Goal: Information Seeking & Learning: Learn about a topic

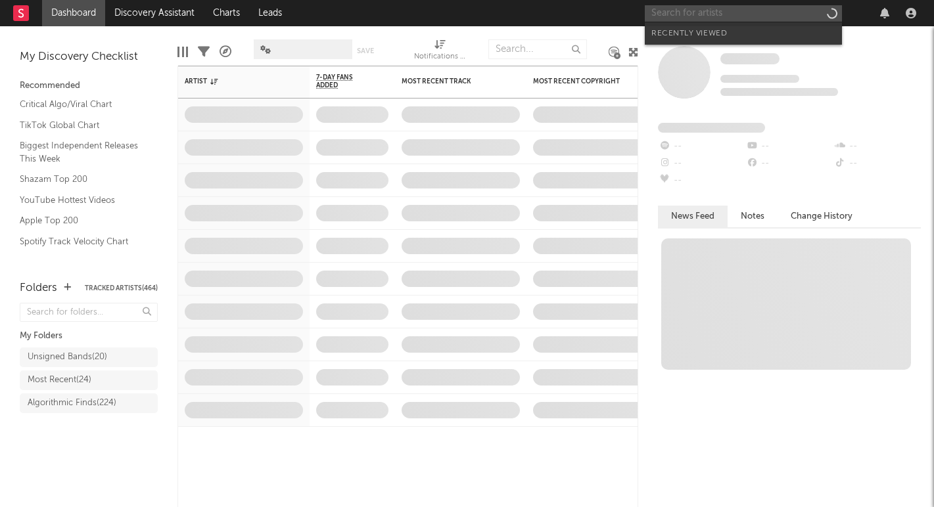
click at [704, 9] on input "text" at bounding box center [743, 13] width 197 height 16
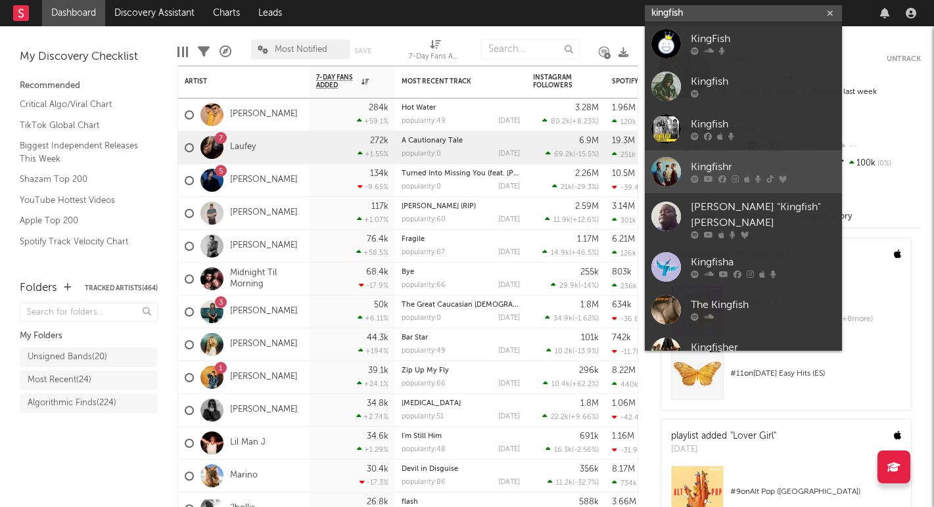
type input "kingfish"
click at [712, 160] on div "Kingfishr" at bounding box center [763, 168] width 145 height 16
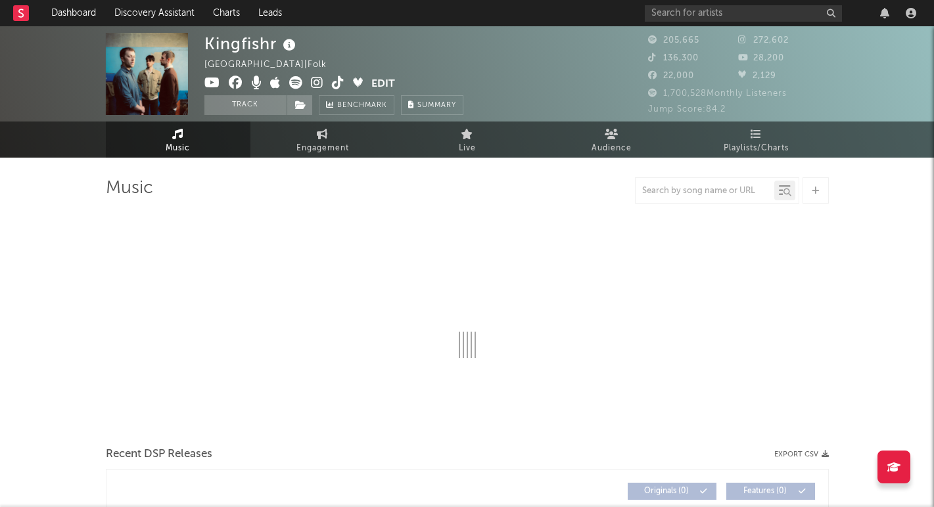
select select "6m"
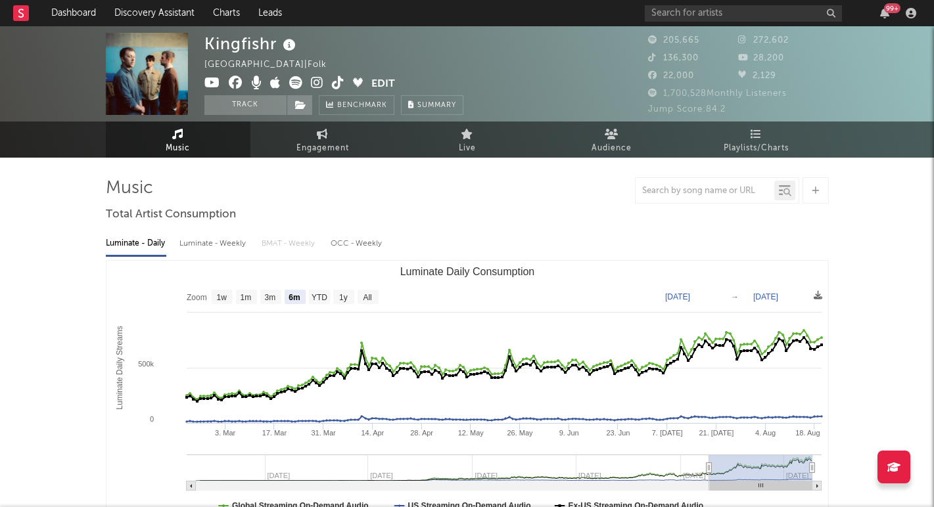
click at [213, 243] on div "Luminate - Weekly" at bounding box center [213, 244] width 69 height 22
select select "6m"
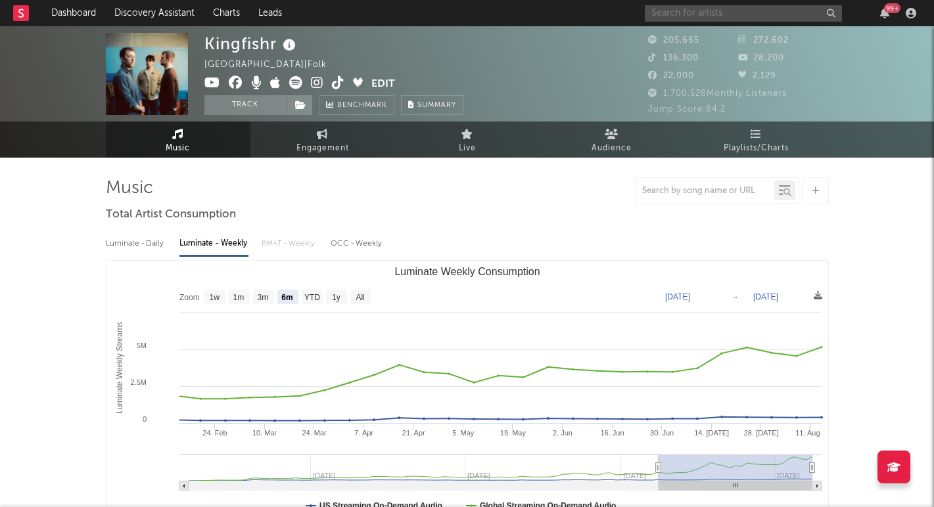
click at [667, 16] on input "text" at bounding box center [743, 13] width 197 height 16
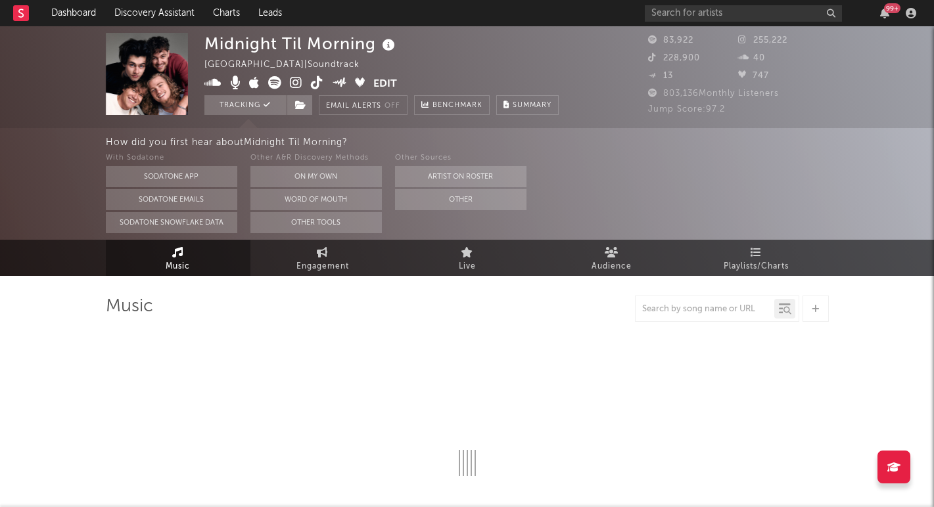
select select "1w"
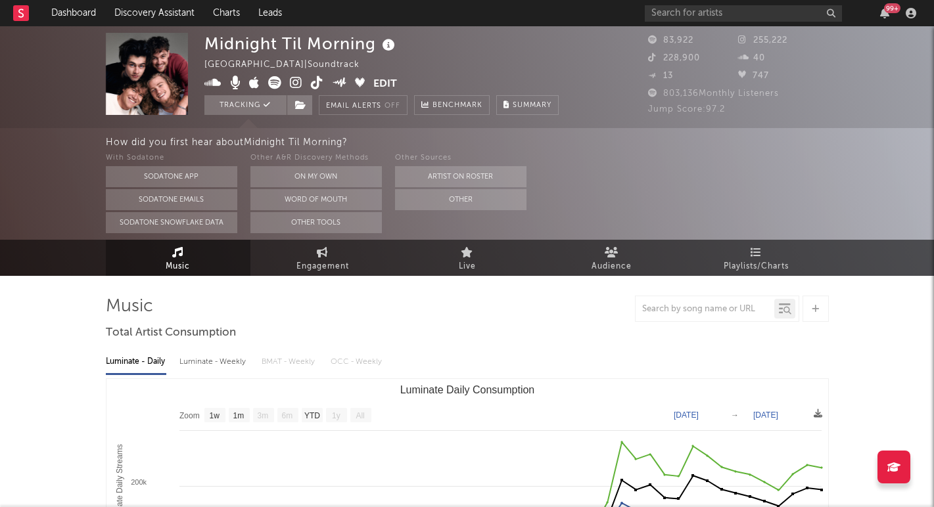
click at [198, 367] on div "Luminate - Weekly" at bounding box center [213, 362] width 69 height 22
select select "1w"
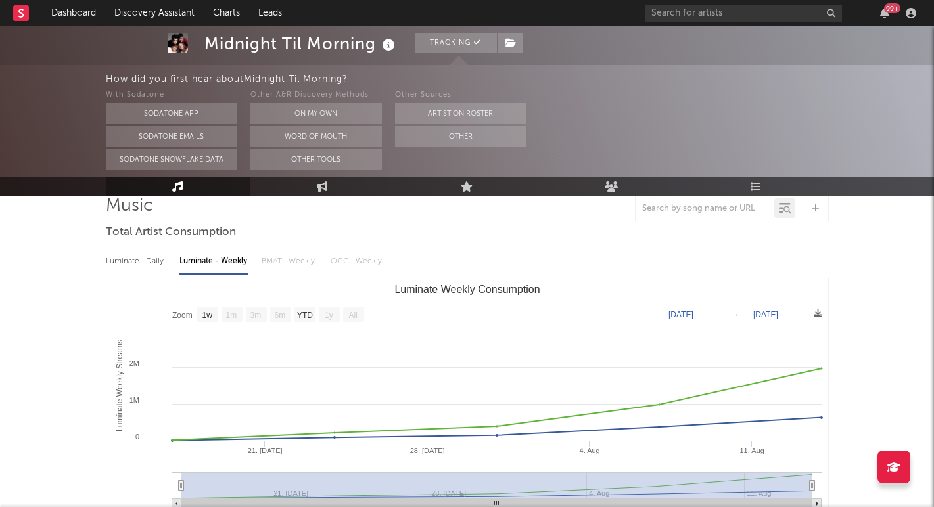
scroll to position [148, 0]
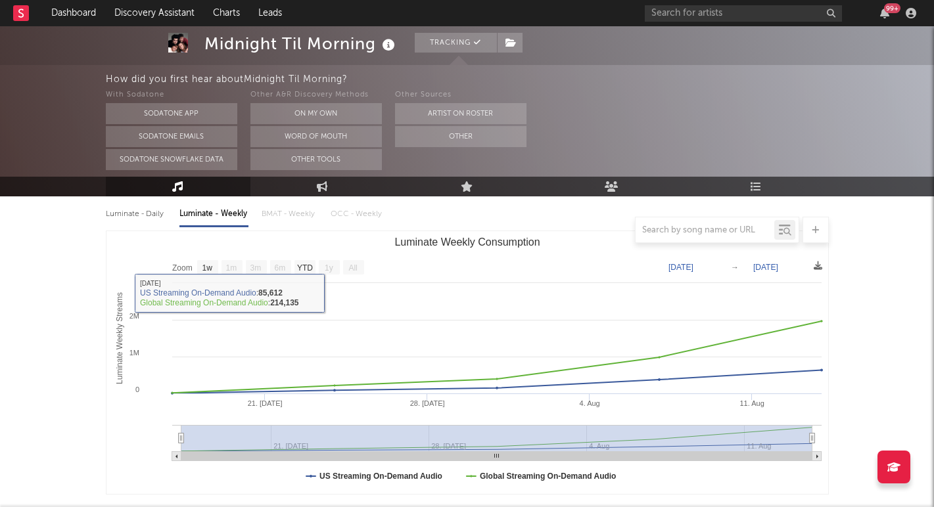
click at [143, 212] on div "Luminate - Daily" at bounding box center [136, 214] width 60 height 22
select select "1w"
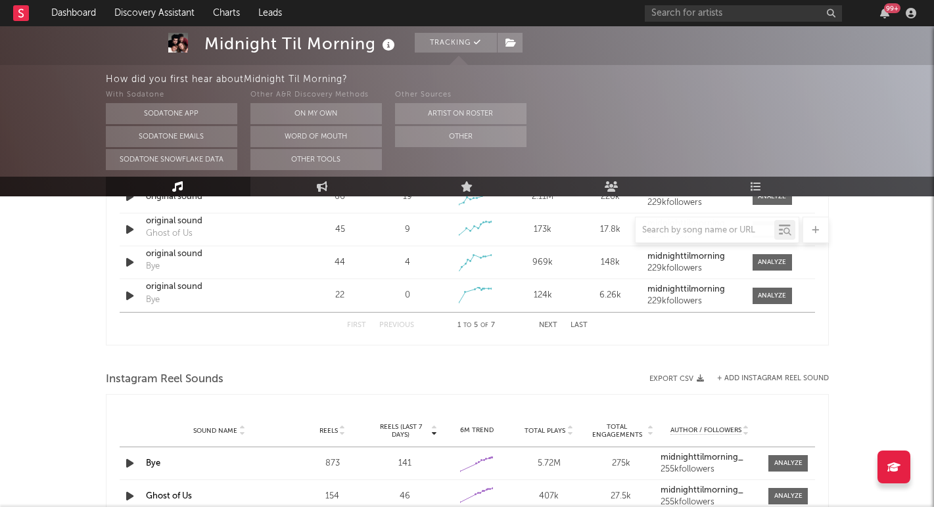
scroll to position [991, 0]
